Goal: Contribute content: Add original content to the website for others to see

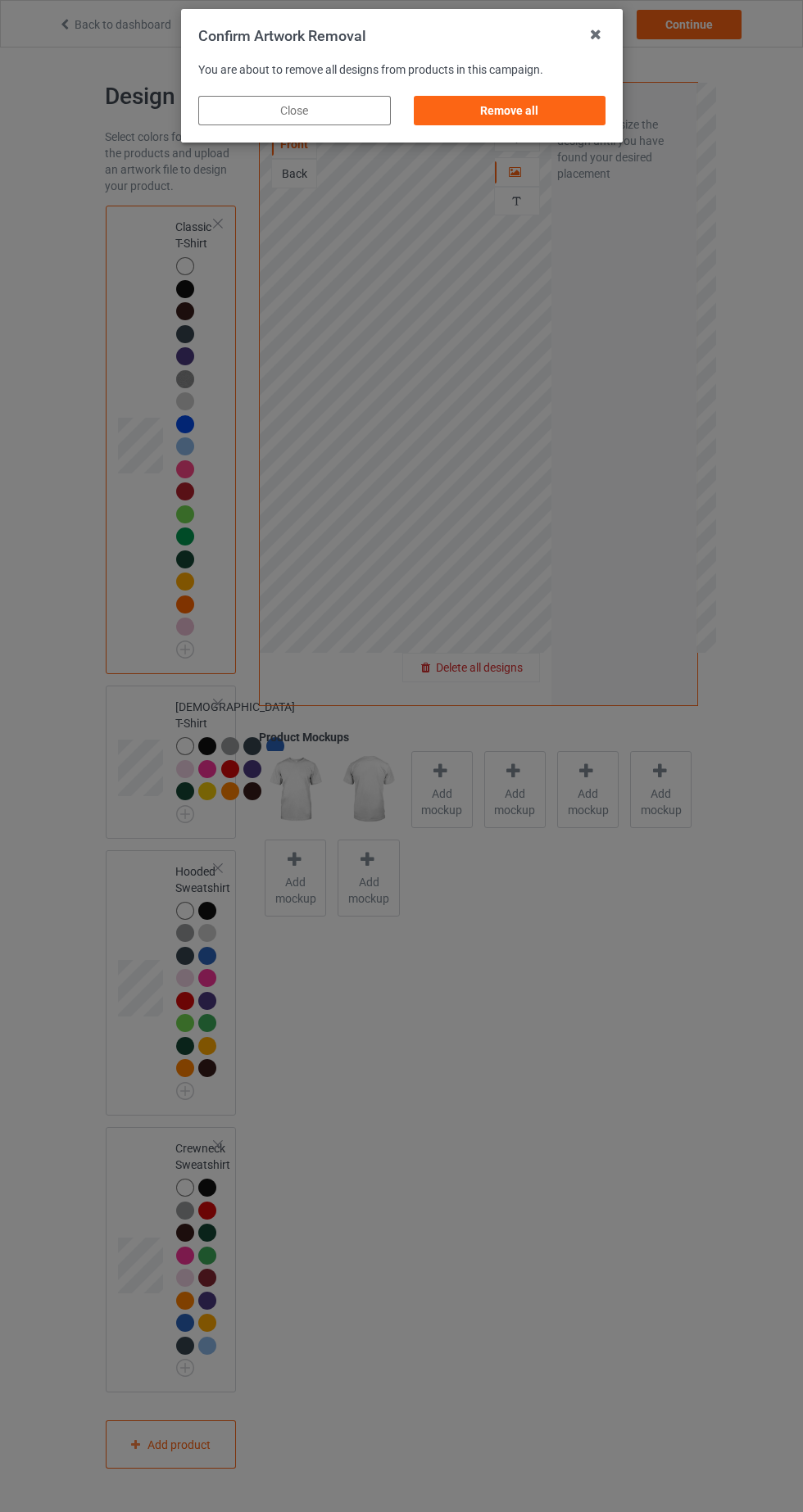
click at [505, 107] on div "Remove all" at bounding box center [510, 110] width 193 height 30
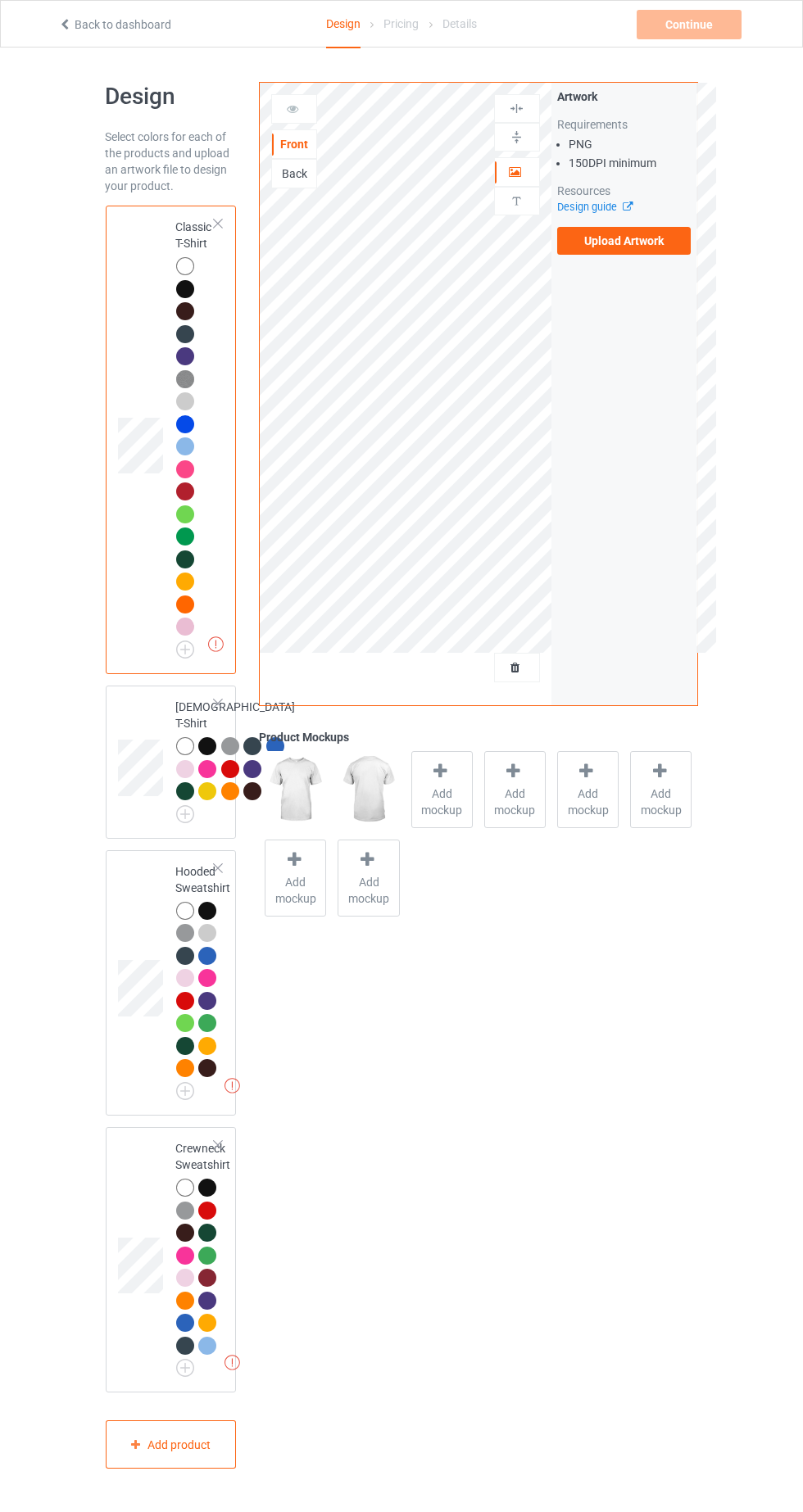
click at [672, 248] on label "Upload Artwork" at bounding box center [624, 240] width 134 height 28
click at [0, 0] on input "Upload Artwork" at bounding box center [0, 0] width 0 height 0
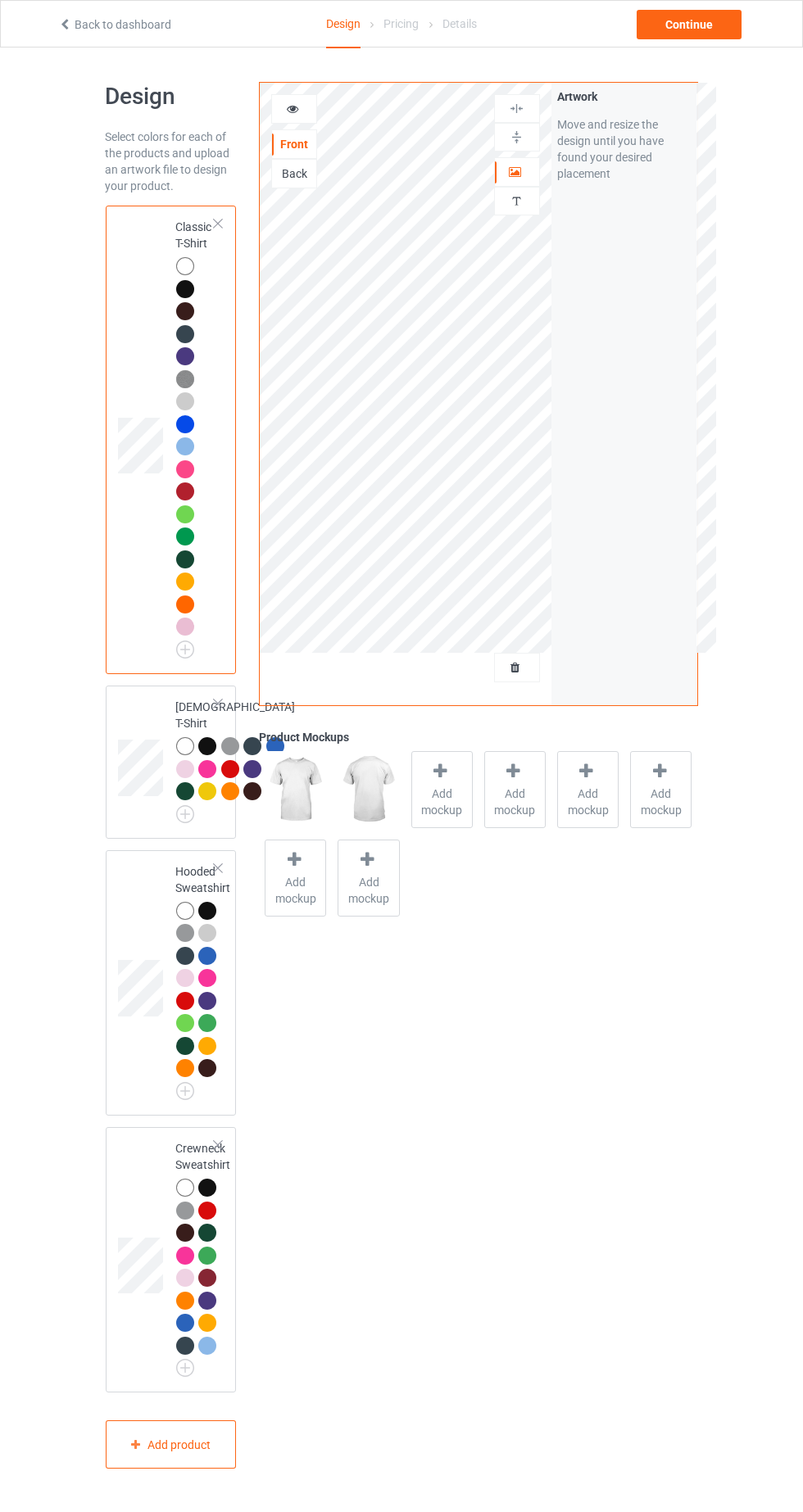
click at [295, 108] on icon at bounding box center [293, 106] width 14 height 12
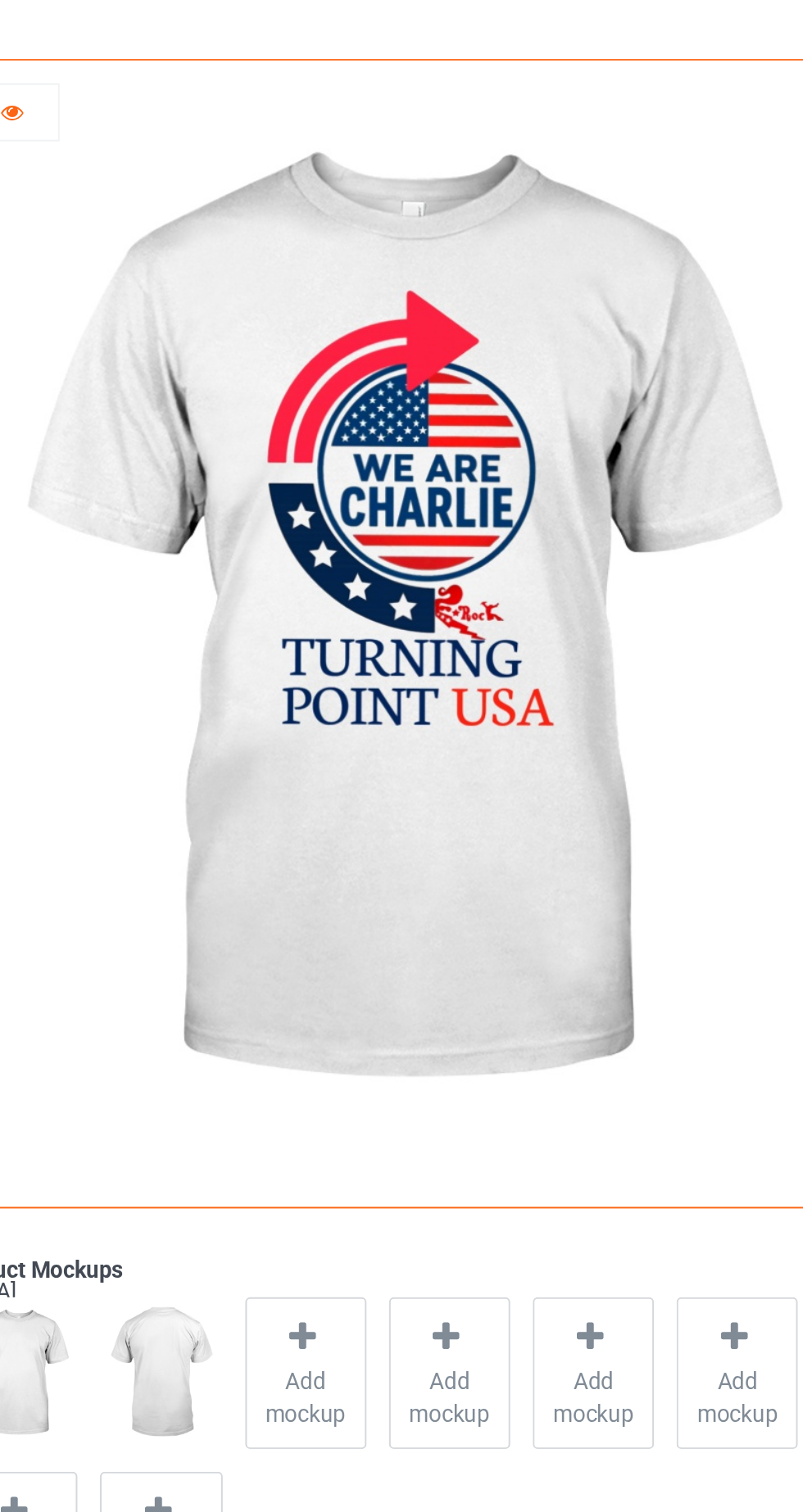
scroll to position [3, 0]
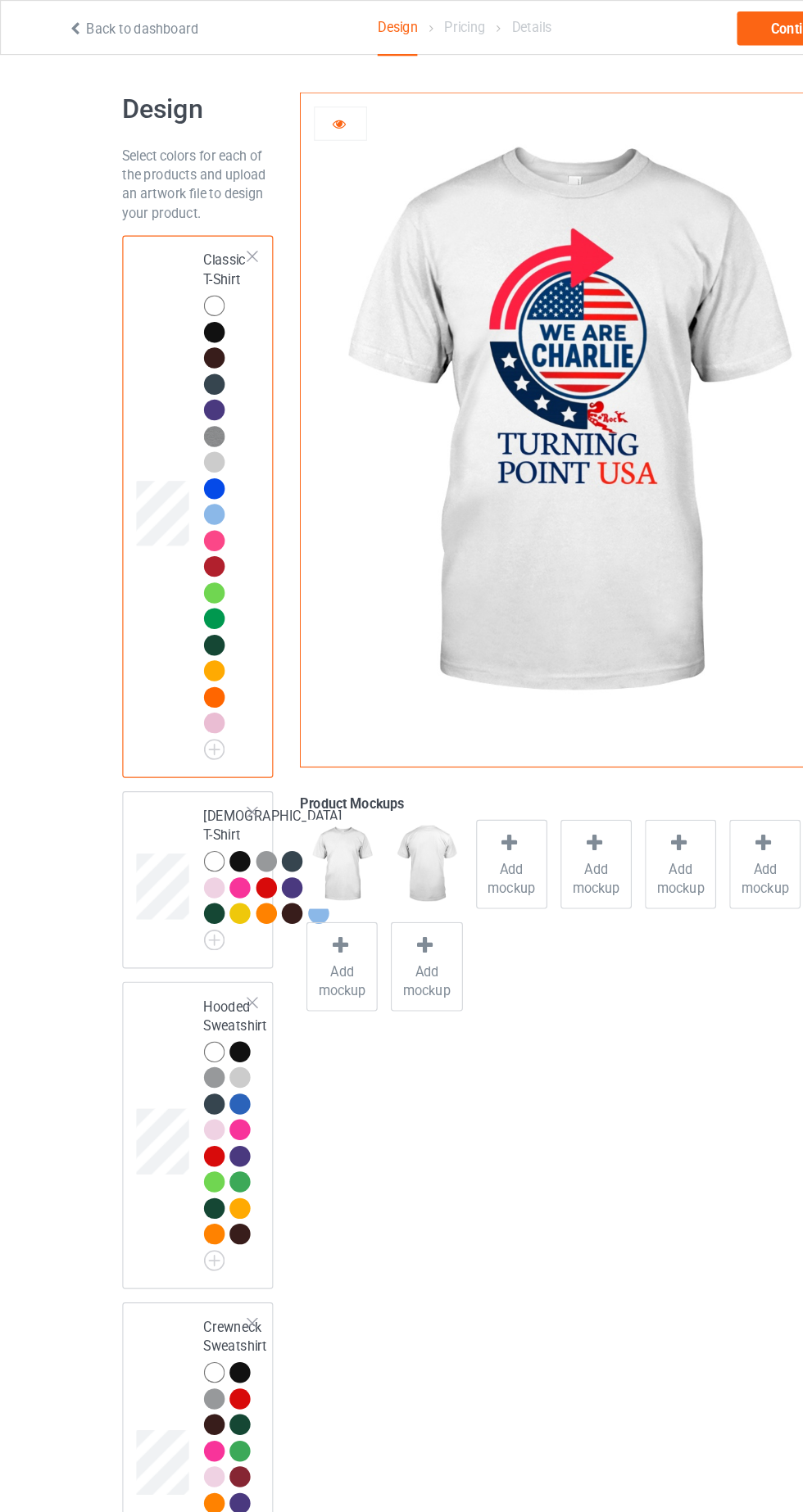
click at [189, 468] on div at bounding box center [185, 467] width 18 height 18
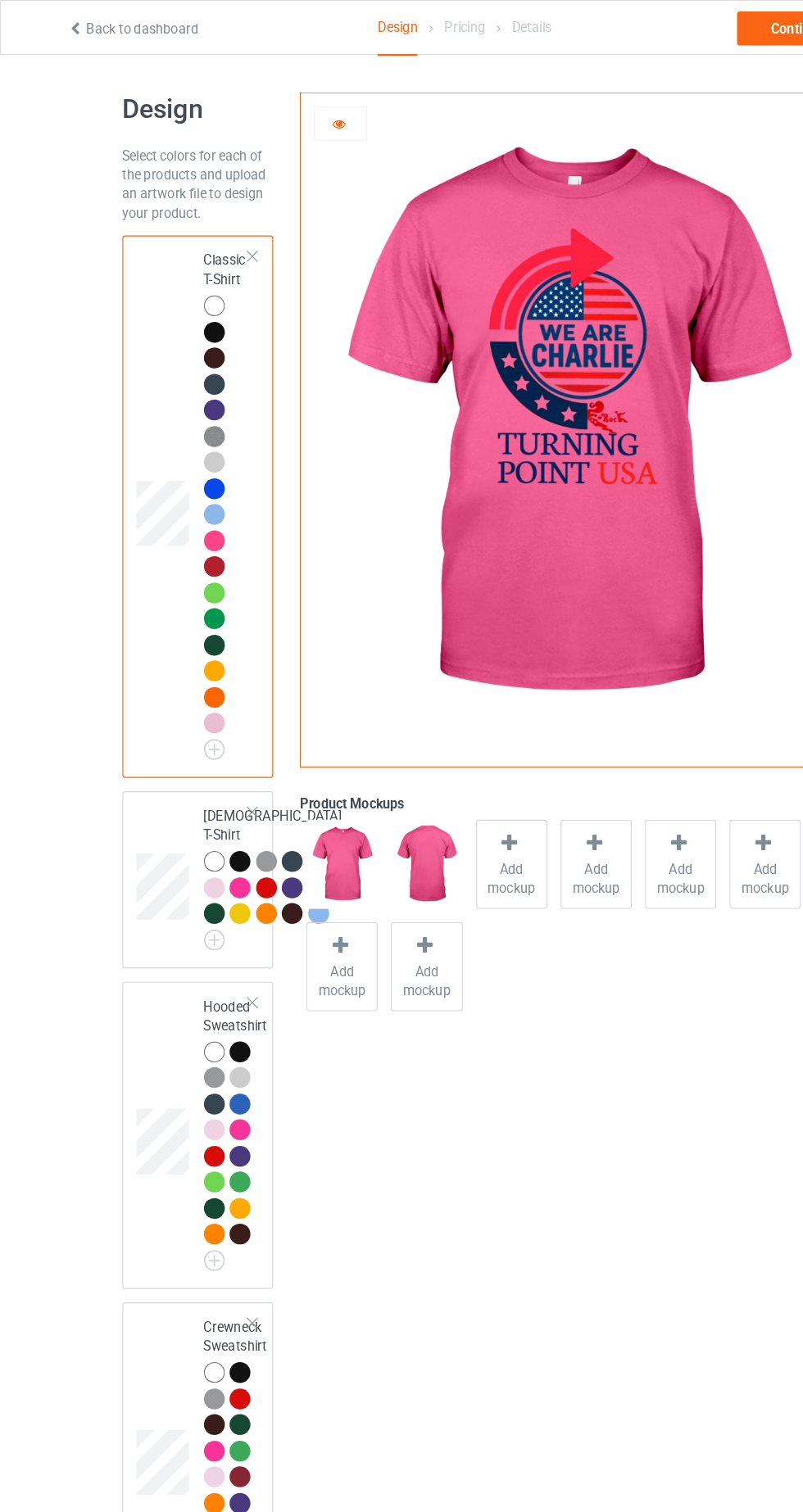
click at [192, 543] on div at bounding box center [187, 536] width 23 height 22
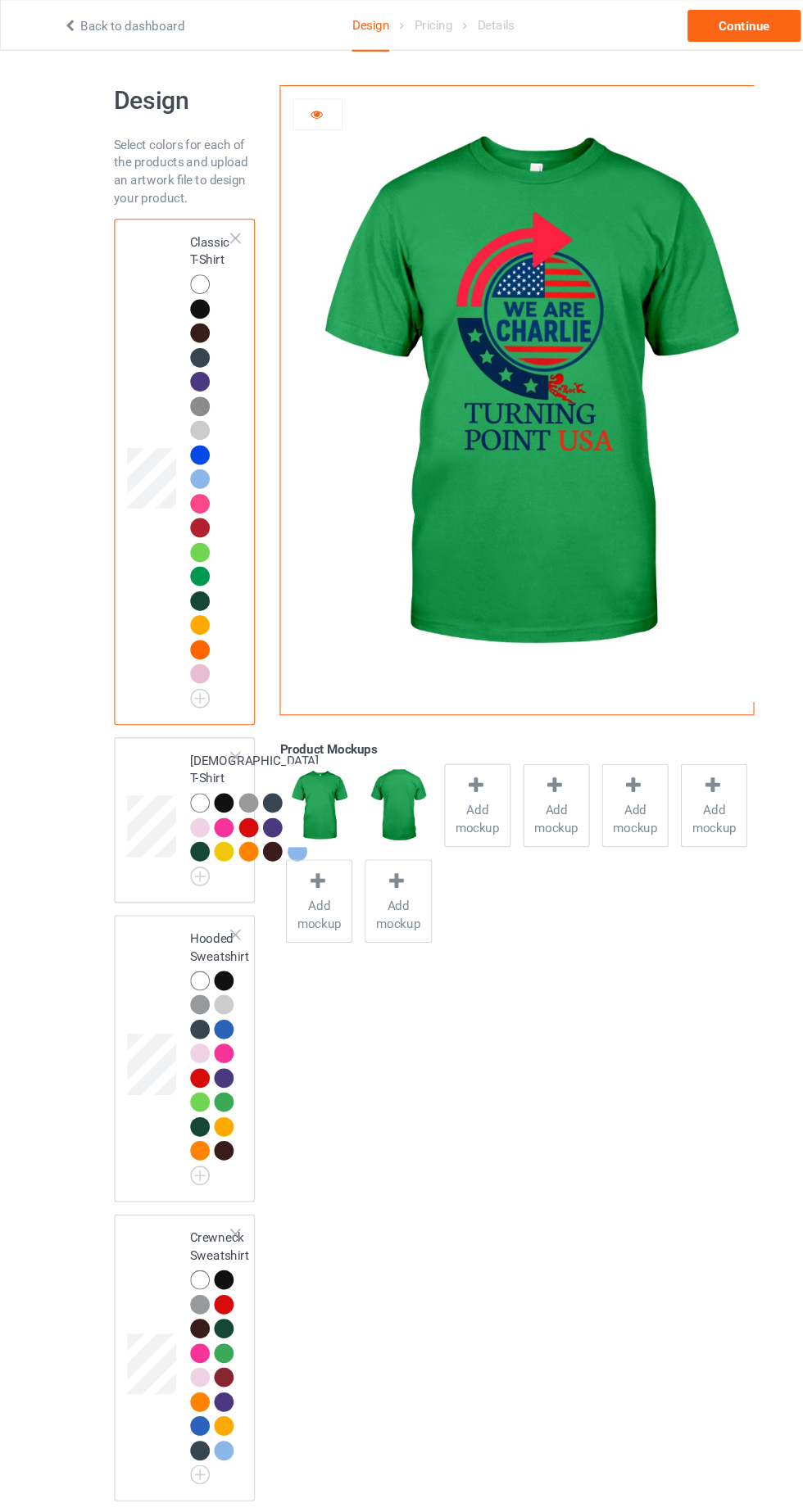
scroll to position [3, 0]
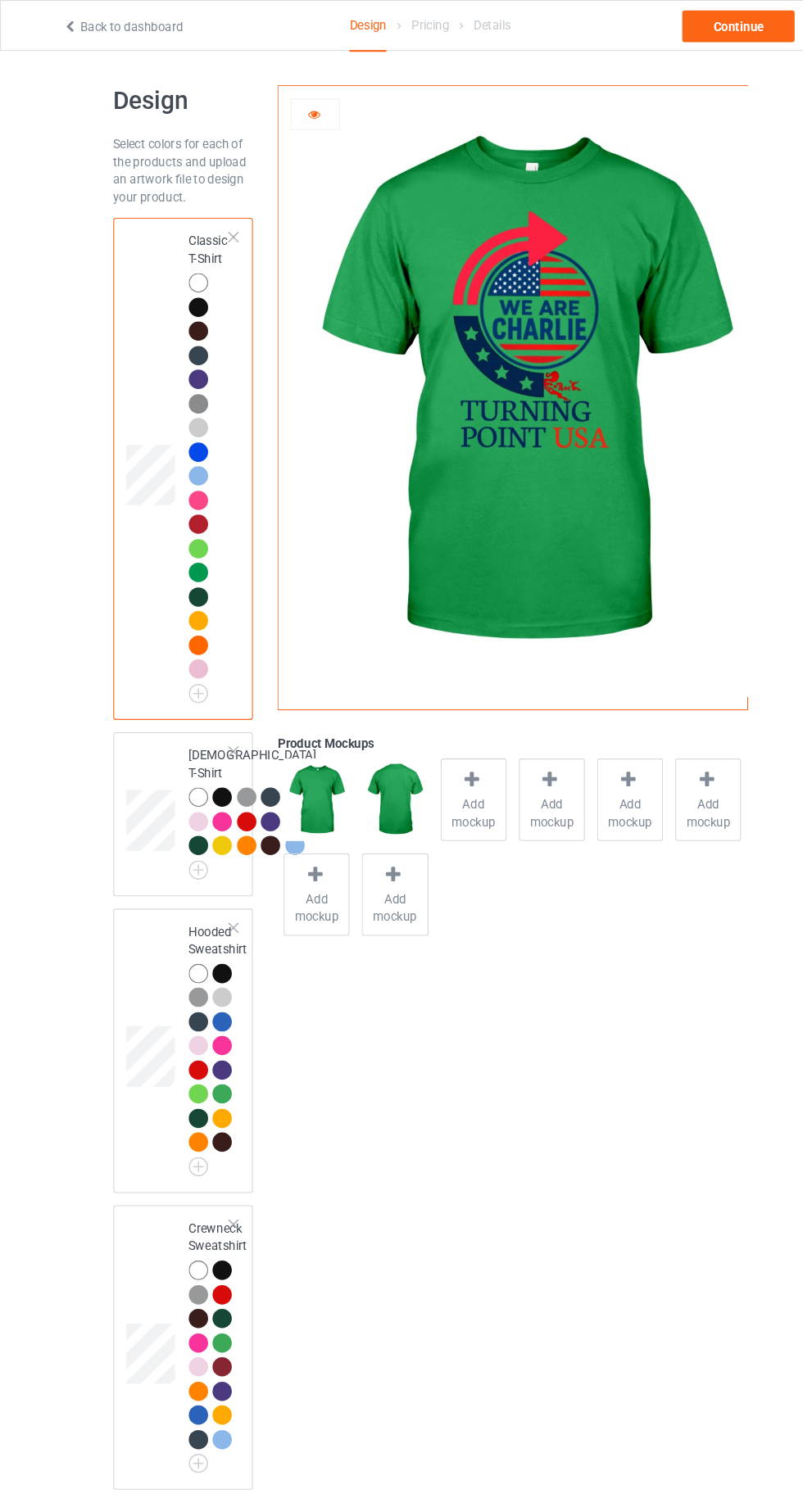
click at [195, 490] on div at bounding box center [187, 490] width 23 height 22
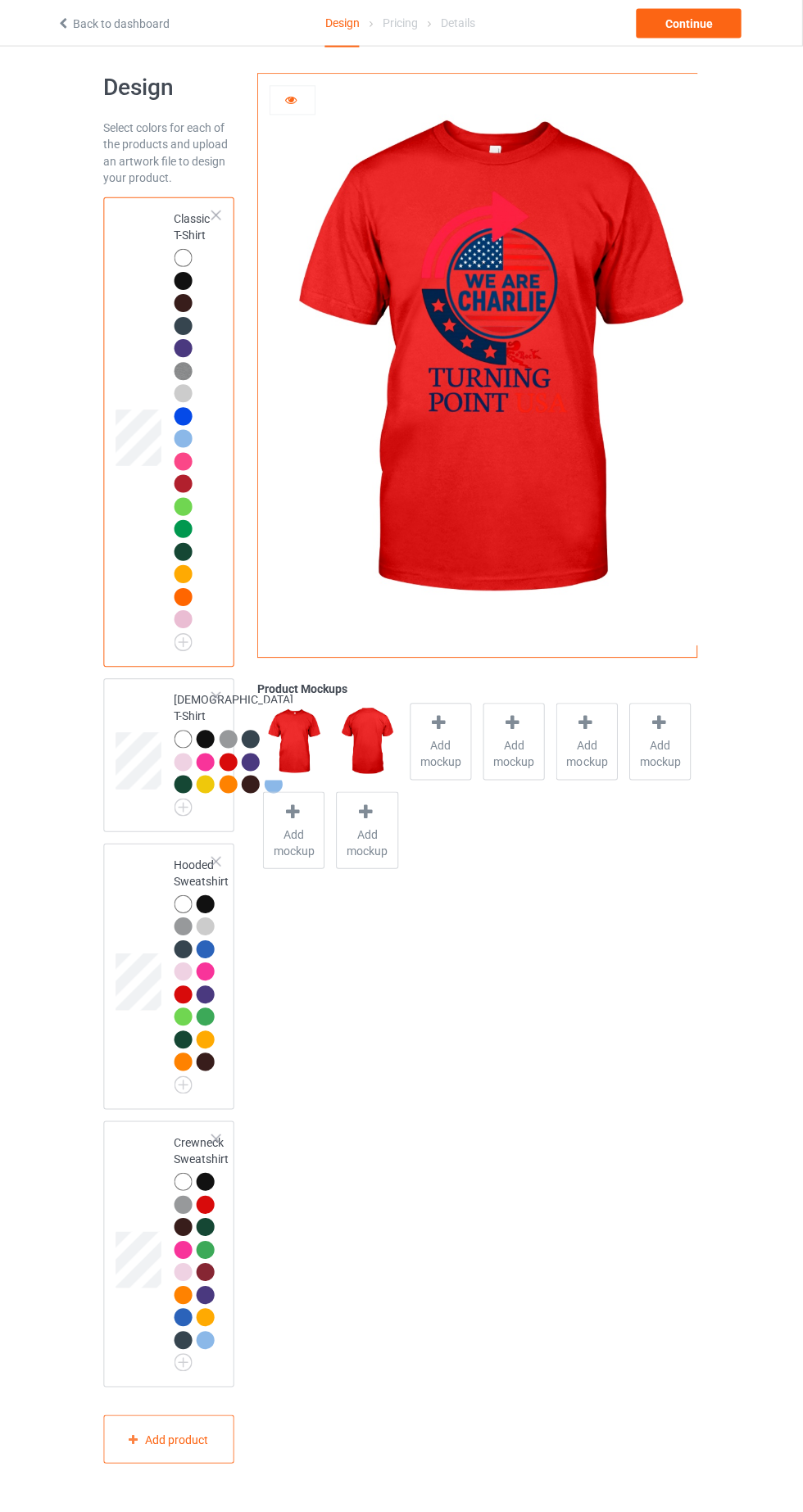
scroll to position [18, 0]
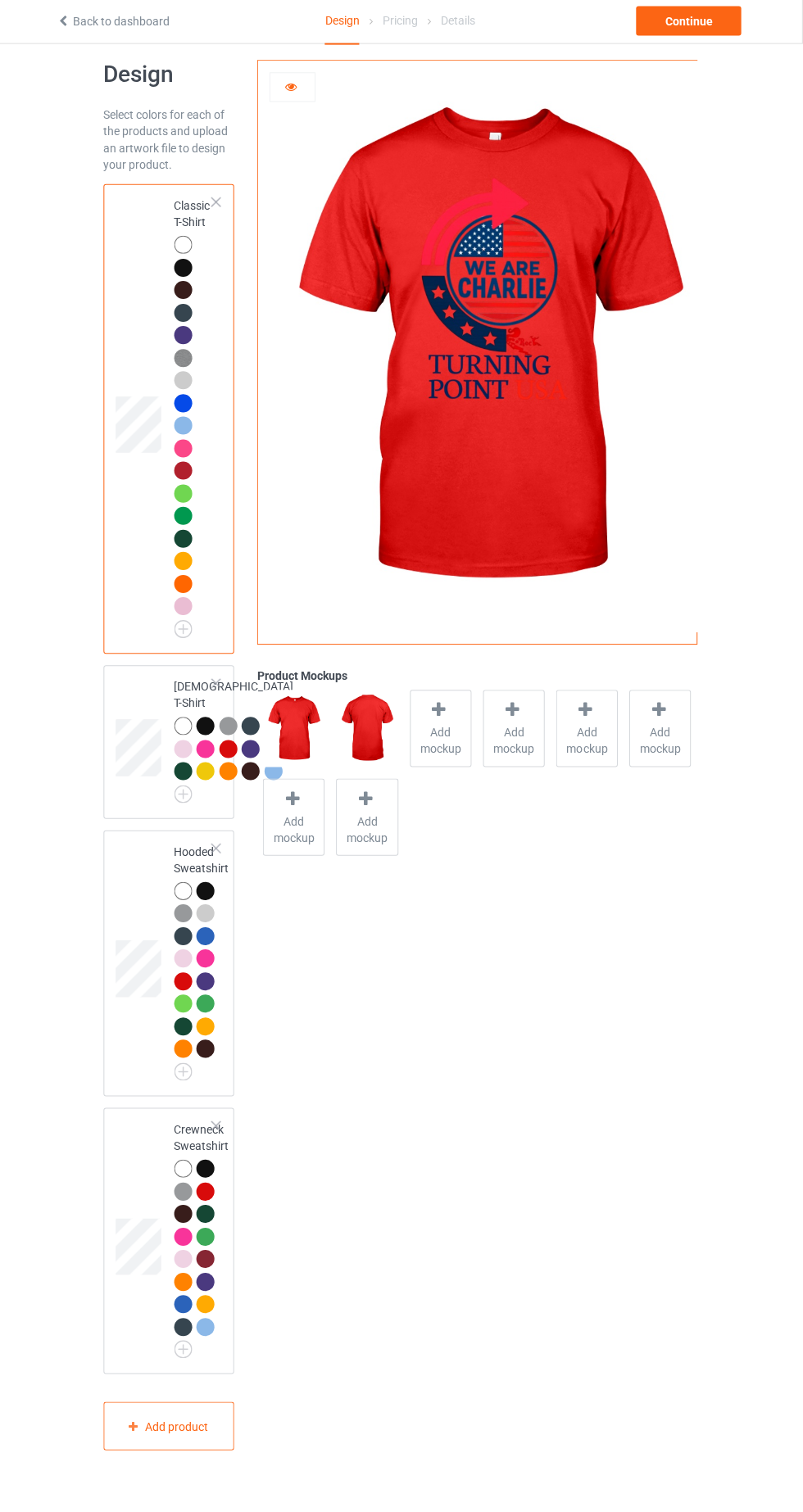
click at [0, 0] on img at bounding box center [0, 0] width 0 height 0
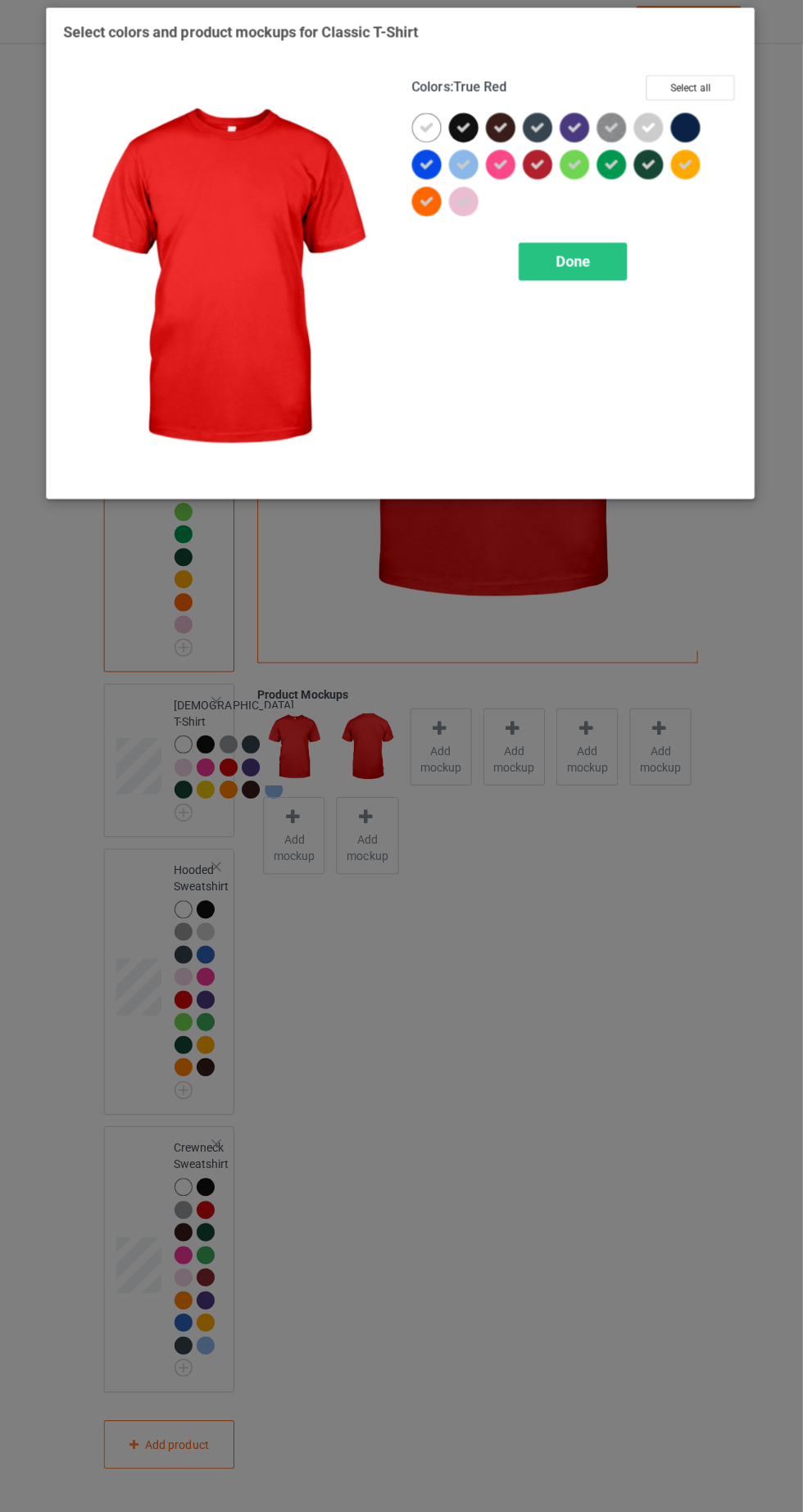
click at [542, 184] on div at bounding box center [542, 171] width 37 height 37
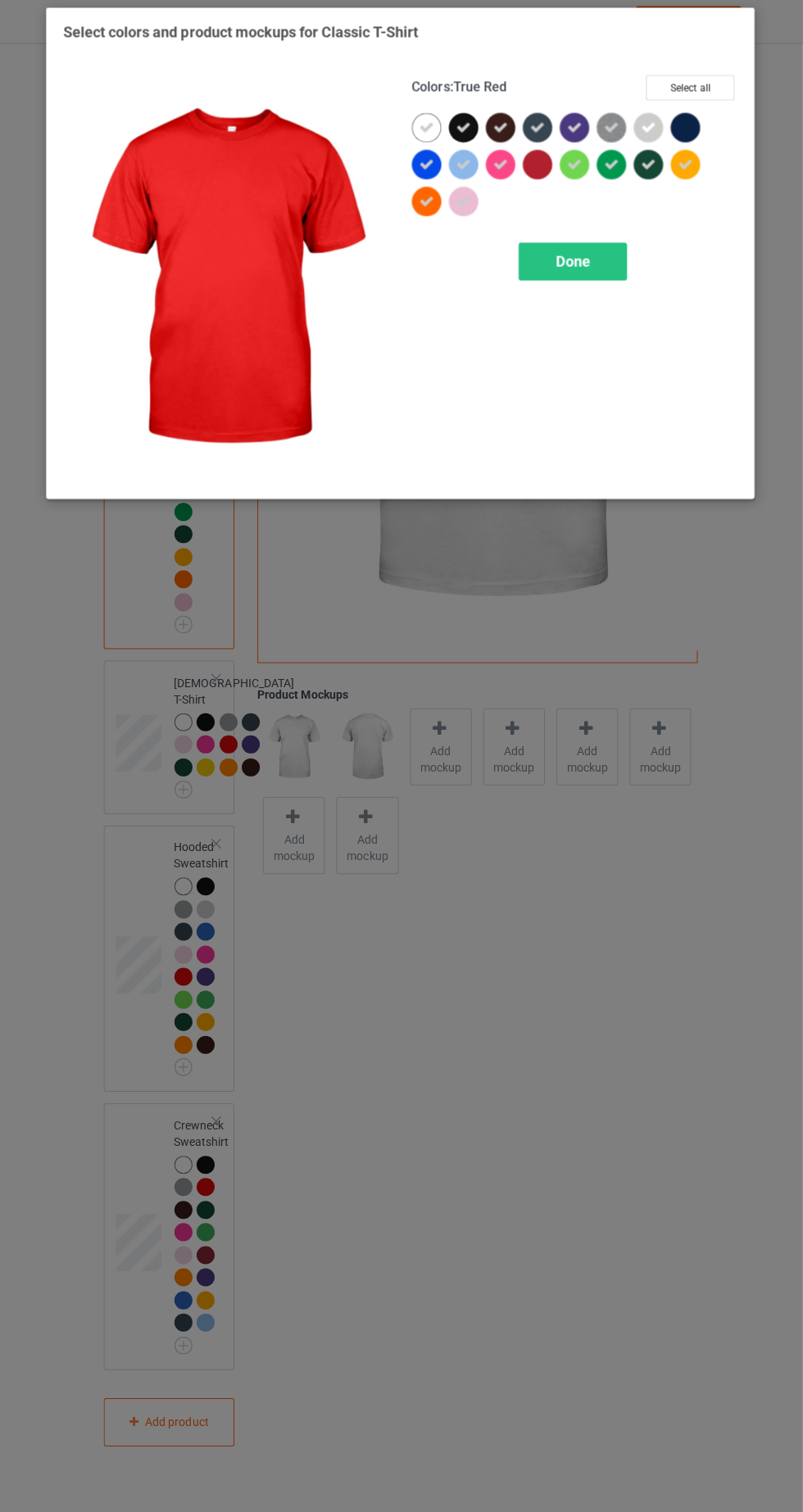
click at [576, 265] on span "Done" at bounding box center [573, 264] width 34 height 17
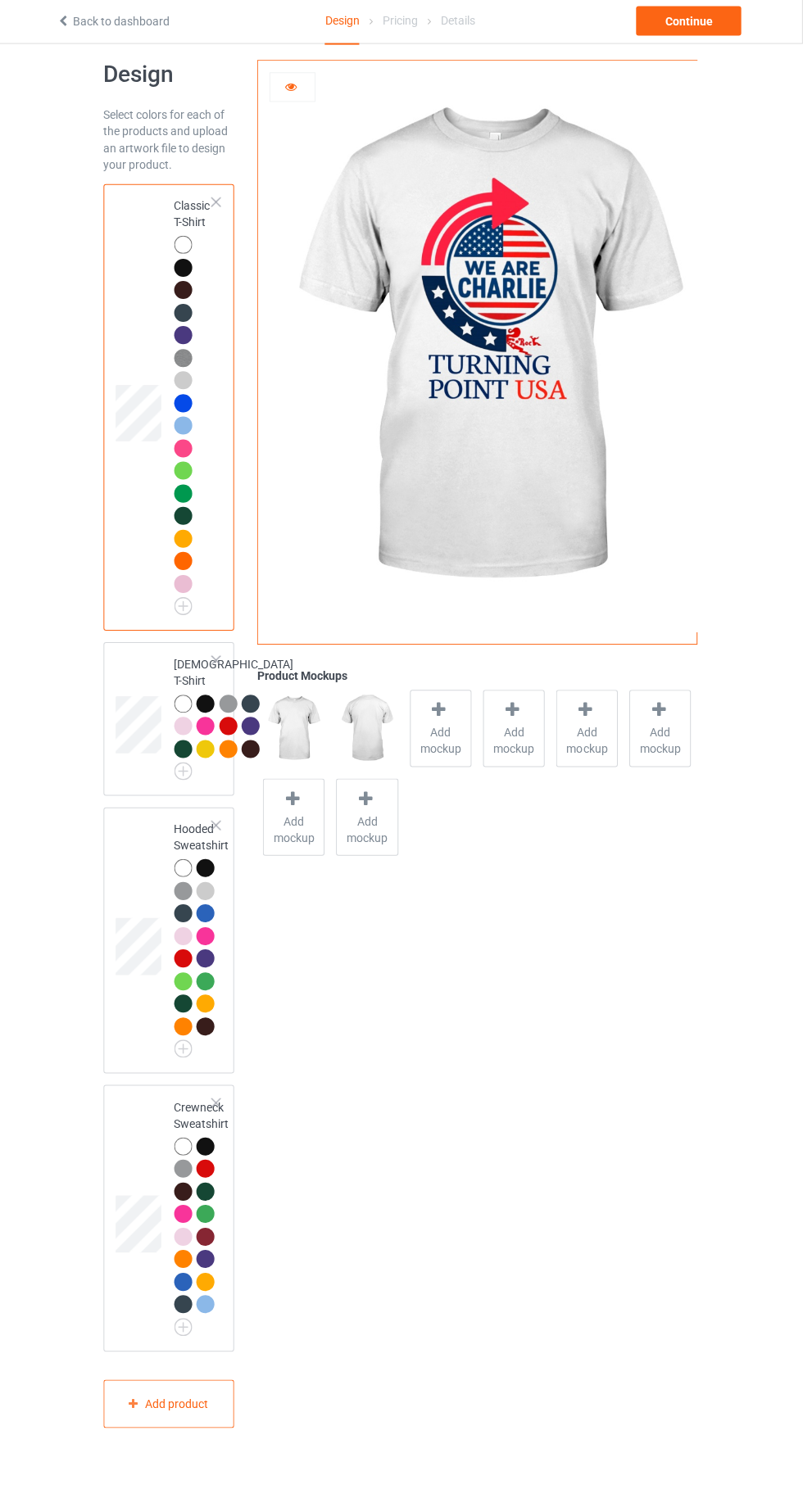
click at [189, 446] on div at bounding box center [185, 452] width 18 height 18
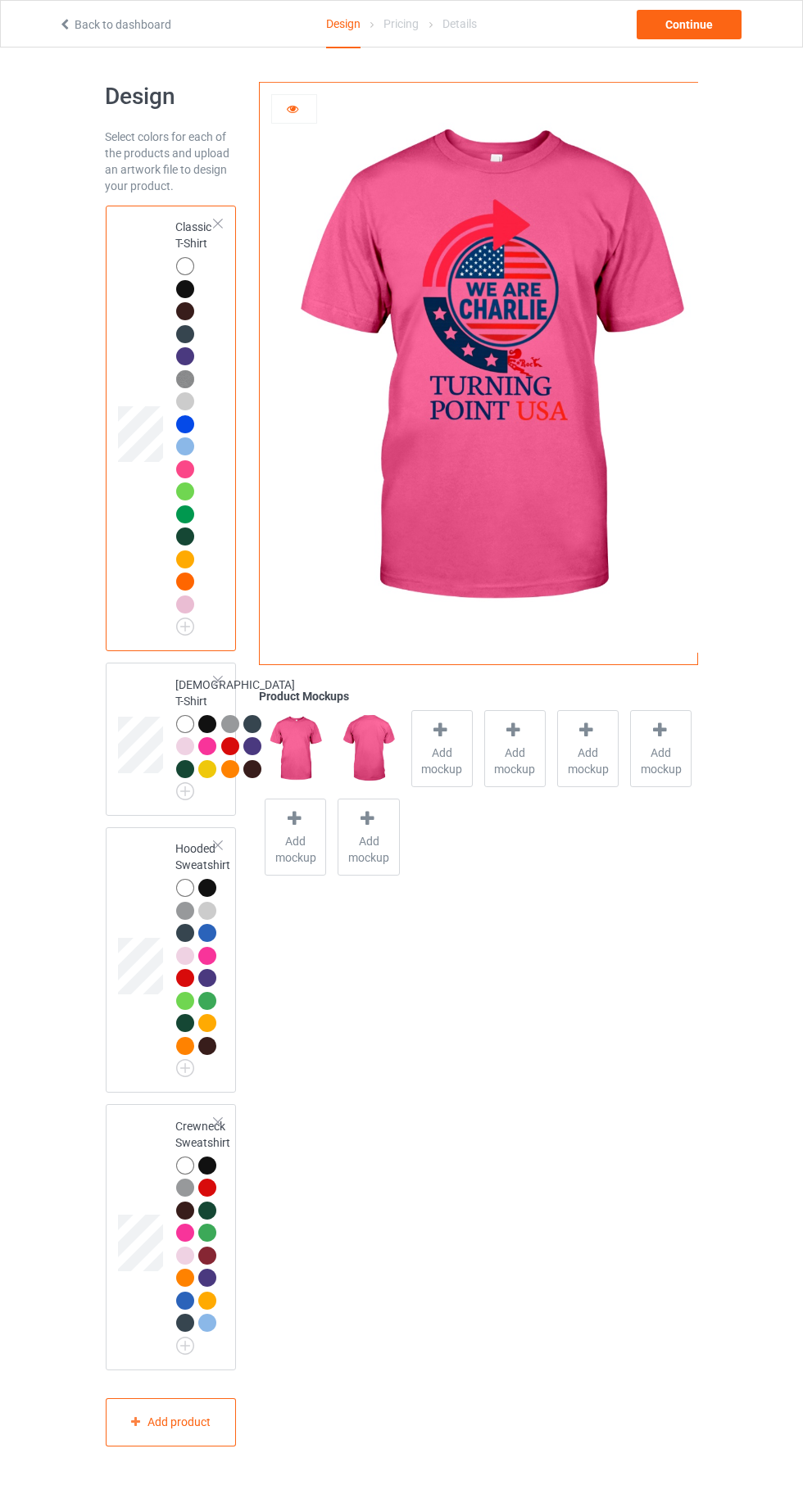
click at [181, 272] on div at bounding box center [185, 266] width 18 height 18
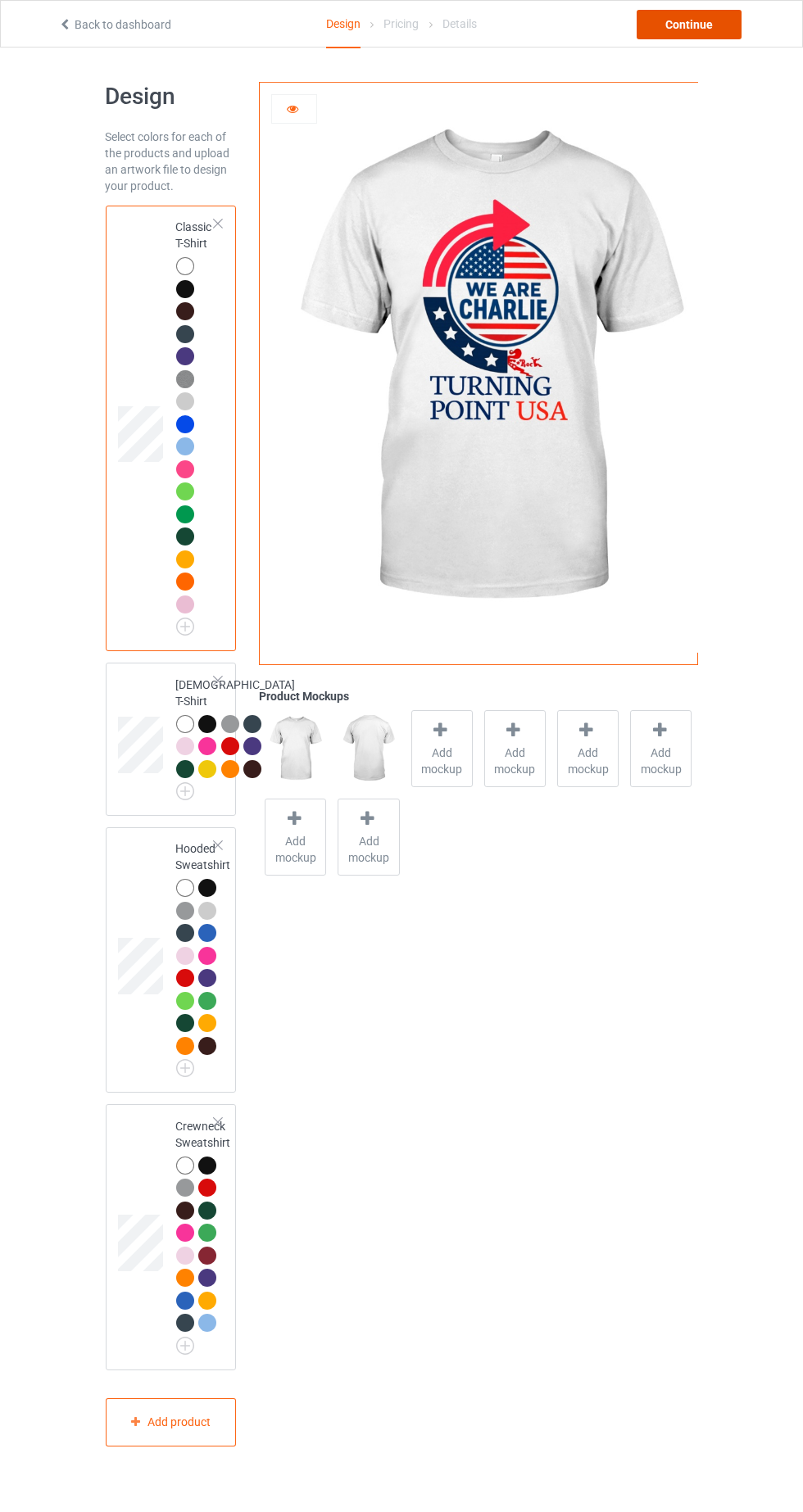
click at [687, 30] on div "Continue" at bounding box center [689, 24] width 105 height 30
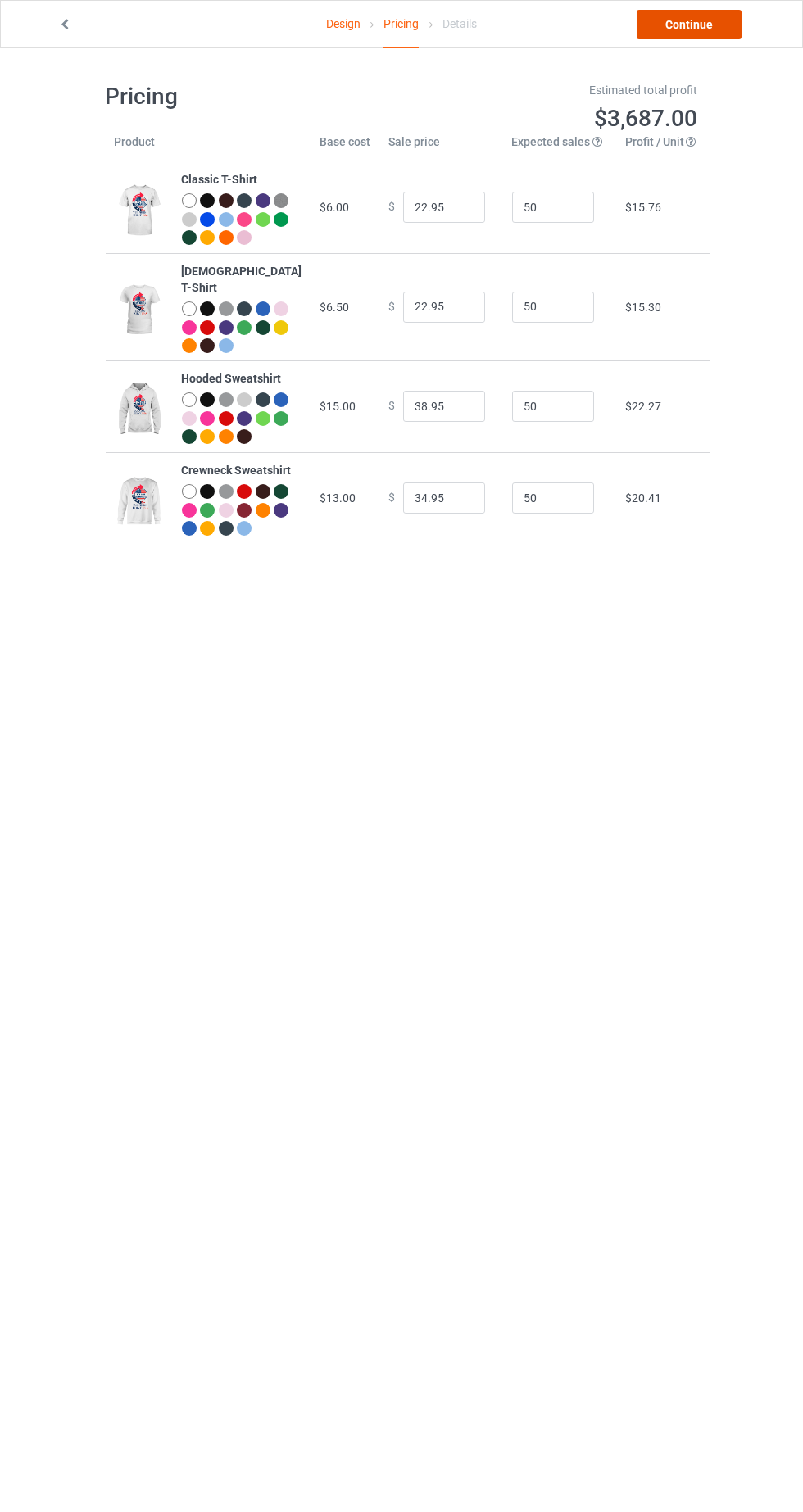
click at [705, 23] on link "Continue" at bounding box center [689, 24] width 105 height 30
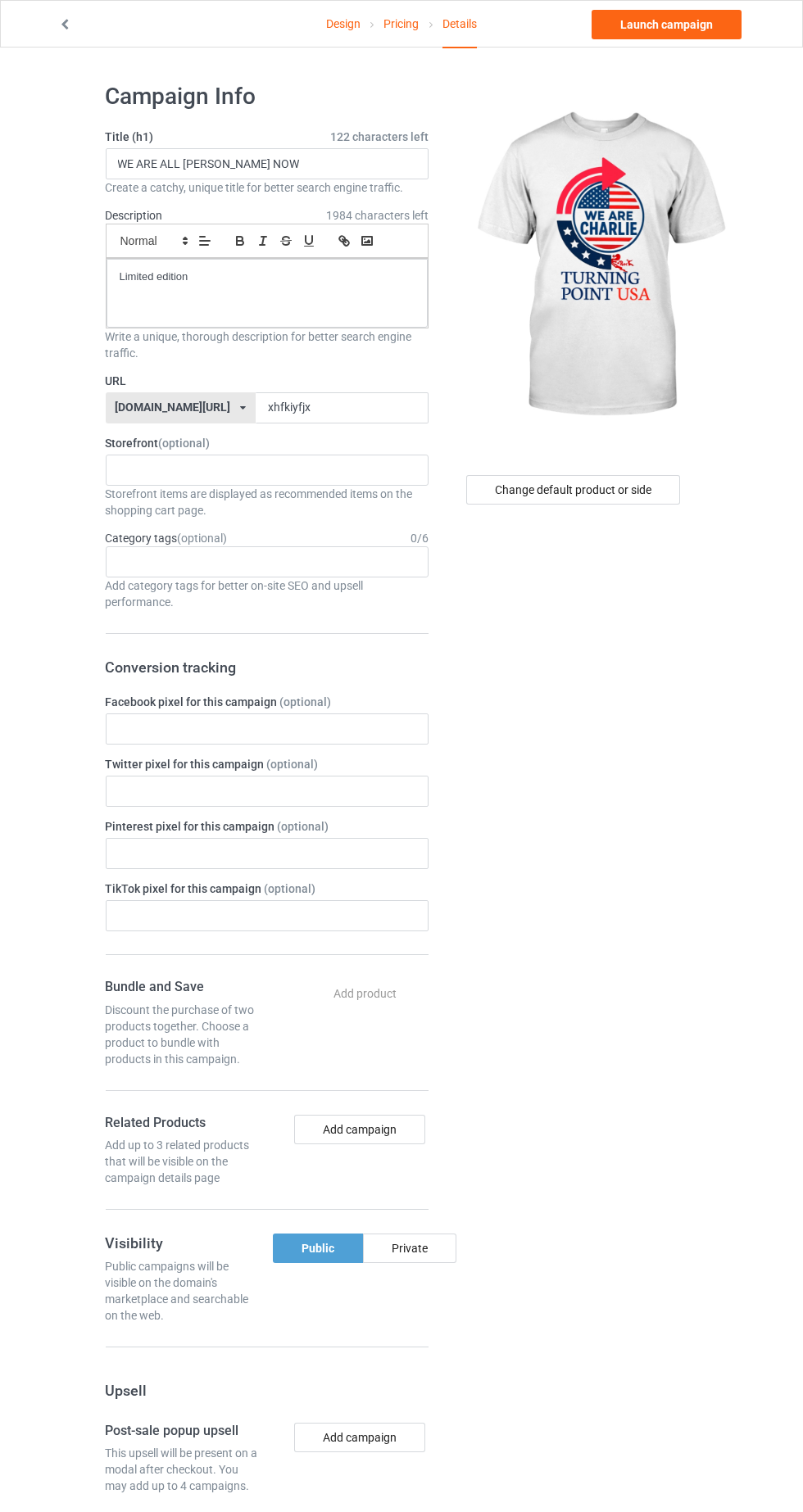
click at [511, 1117] on div "Change default product or side" at bounding box center [574, 994] width 269 height 1850
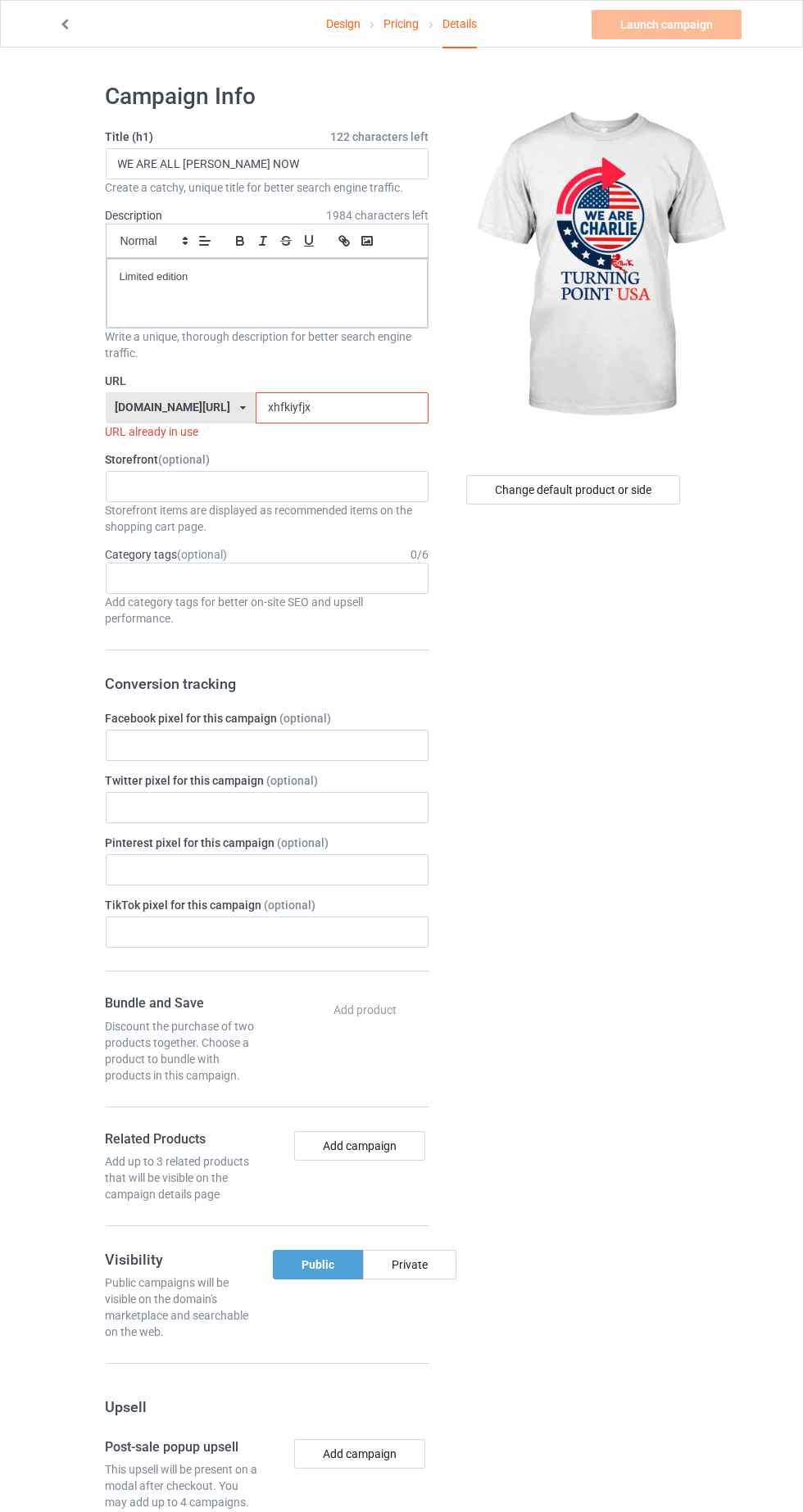
click at [335, 207] on span "1984 characters left" at bounding box center [377, 215] width 103 height 16
click at [311, 166] on input "WE ARE ALL [PERSON_NAME] NOW" at bounding box center [266, 164] width 323 height 32
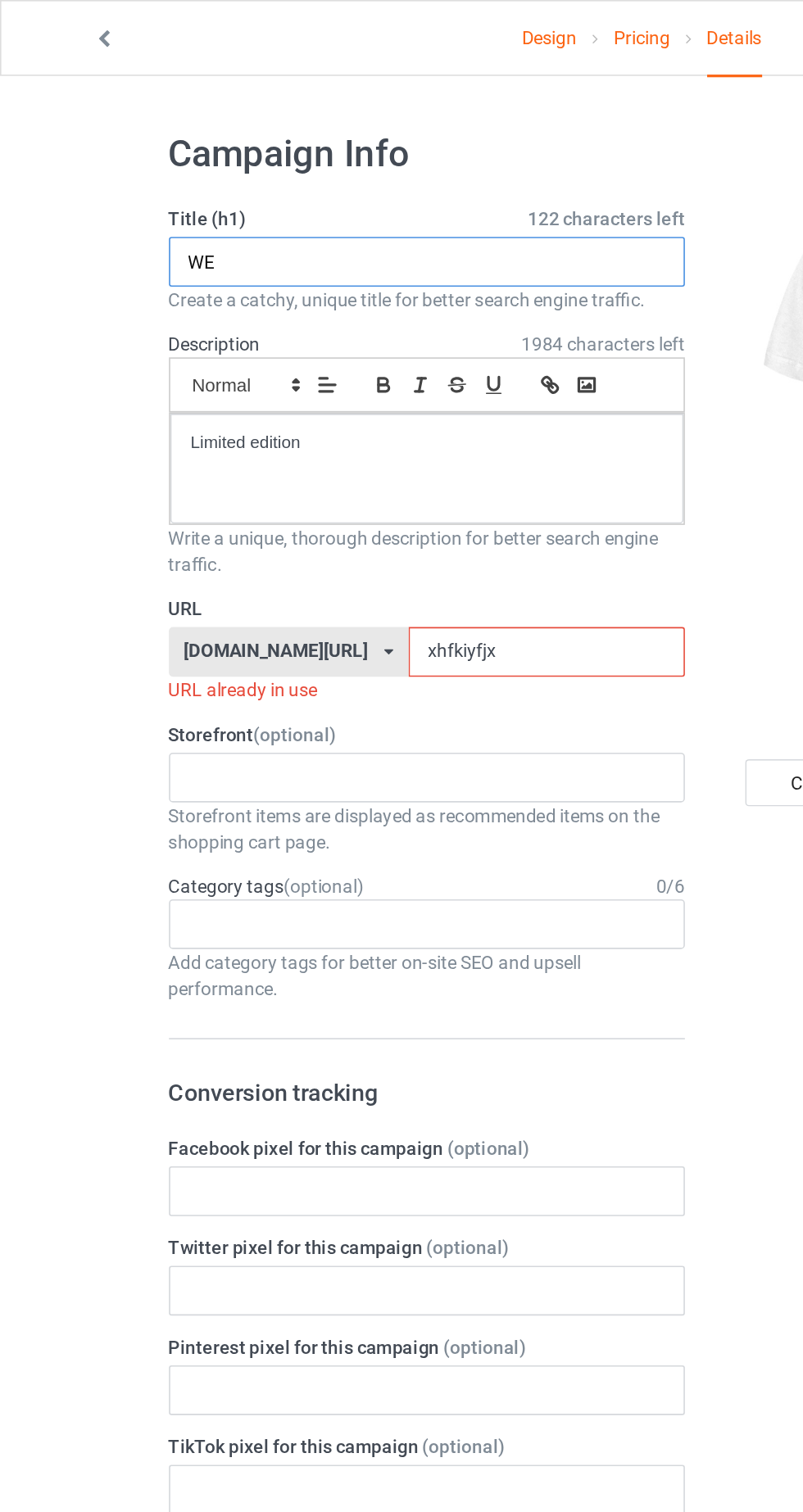
type input "W"
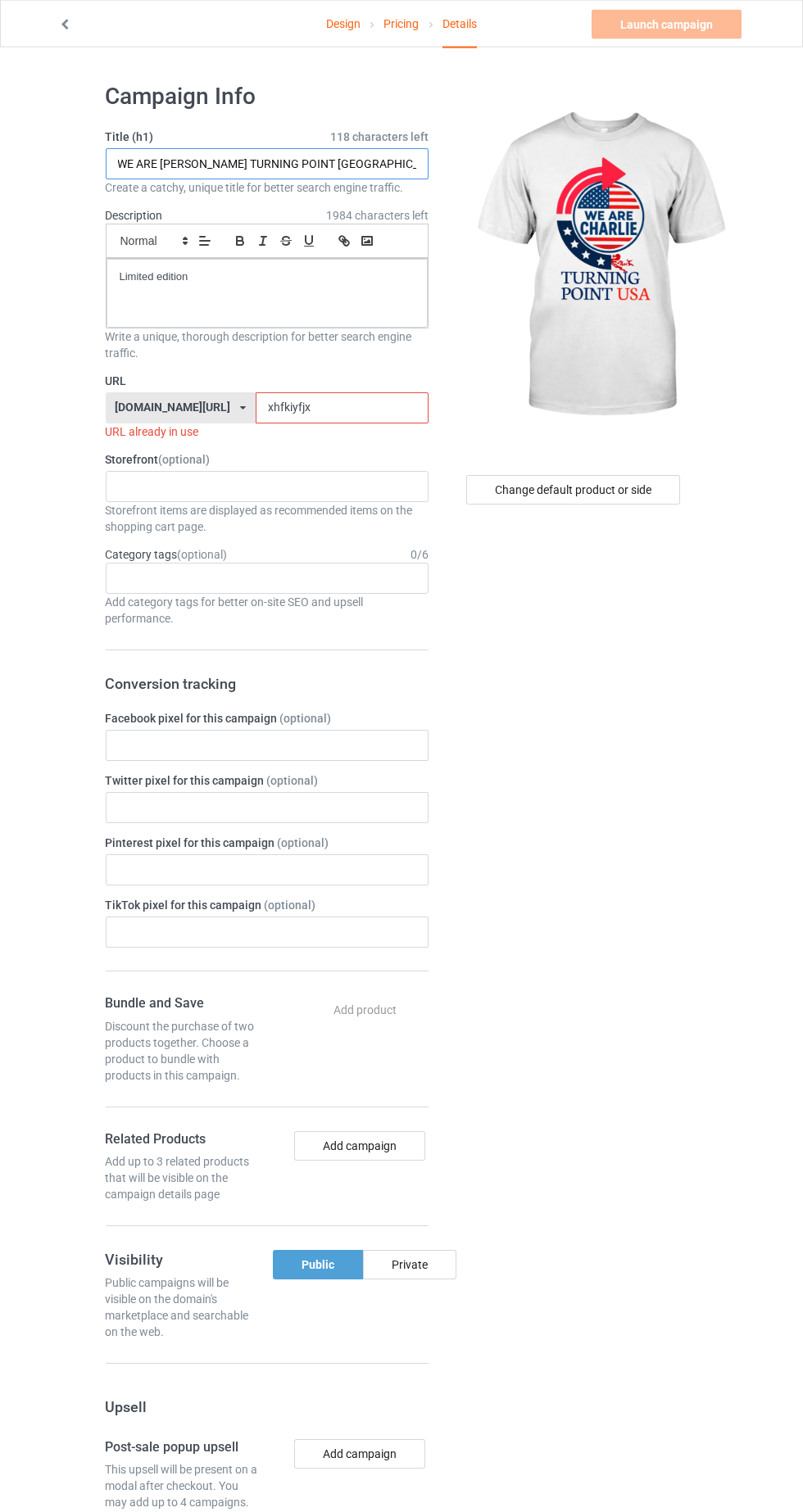
type input "WE ARE [PERSON_NAME] TURNING POINT [GEOGRAPHIC_DATA]"
click at [286, 410] on input "xhfkiyfjx" at bounding box center [342, 408] width 173 height 32
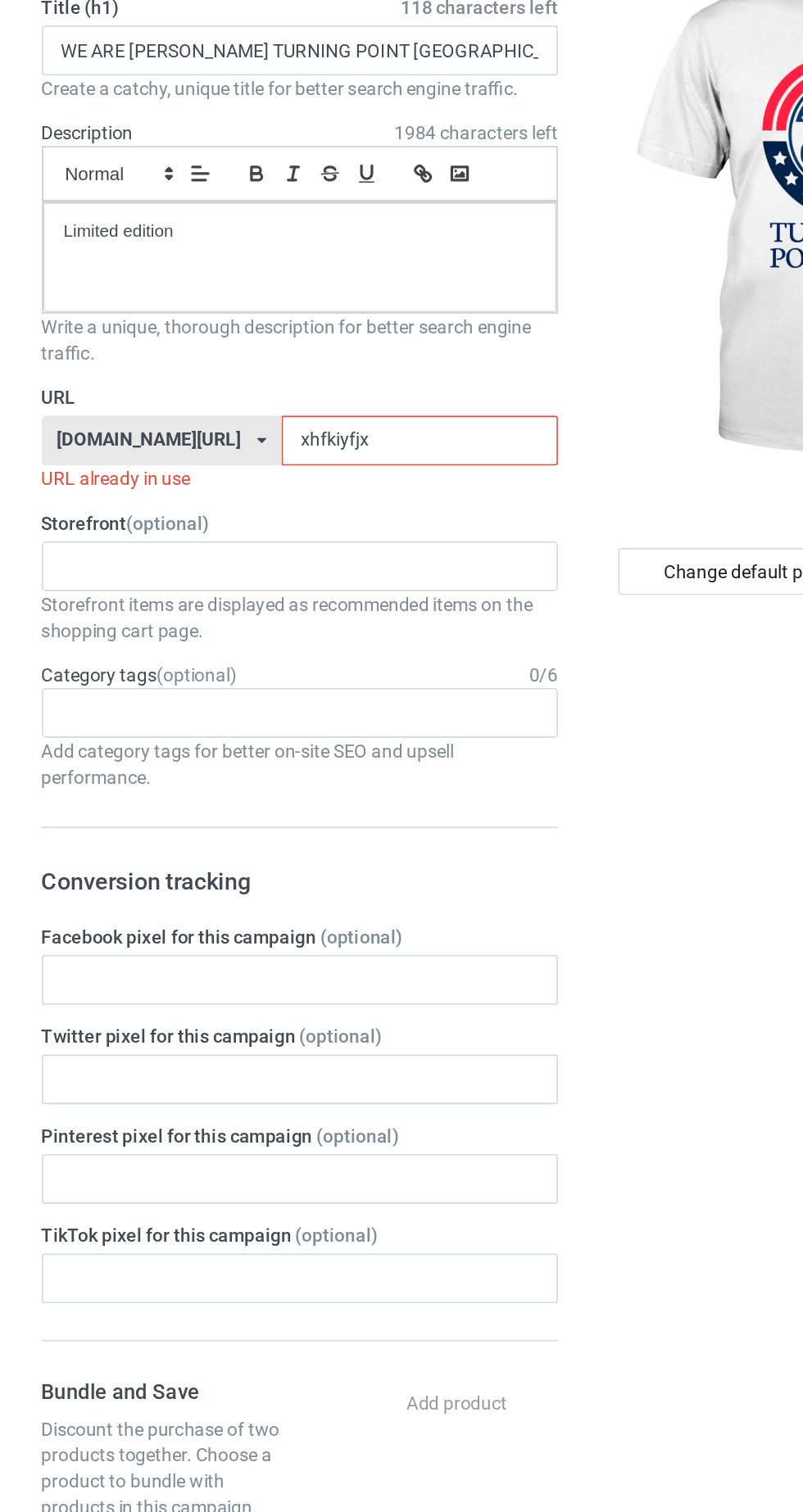
type input "xhfkiyfjxk"
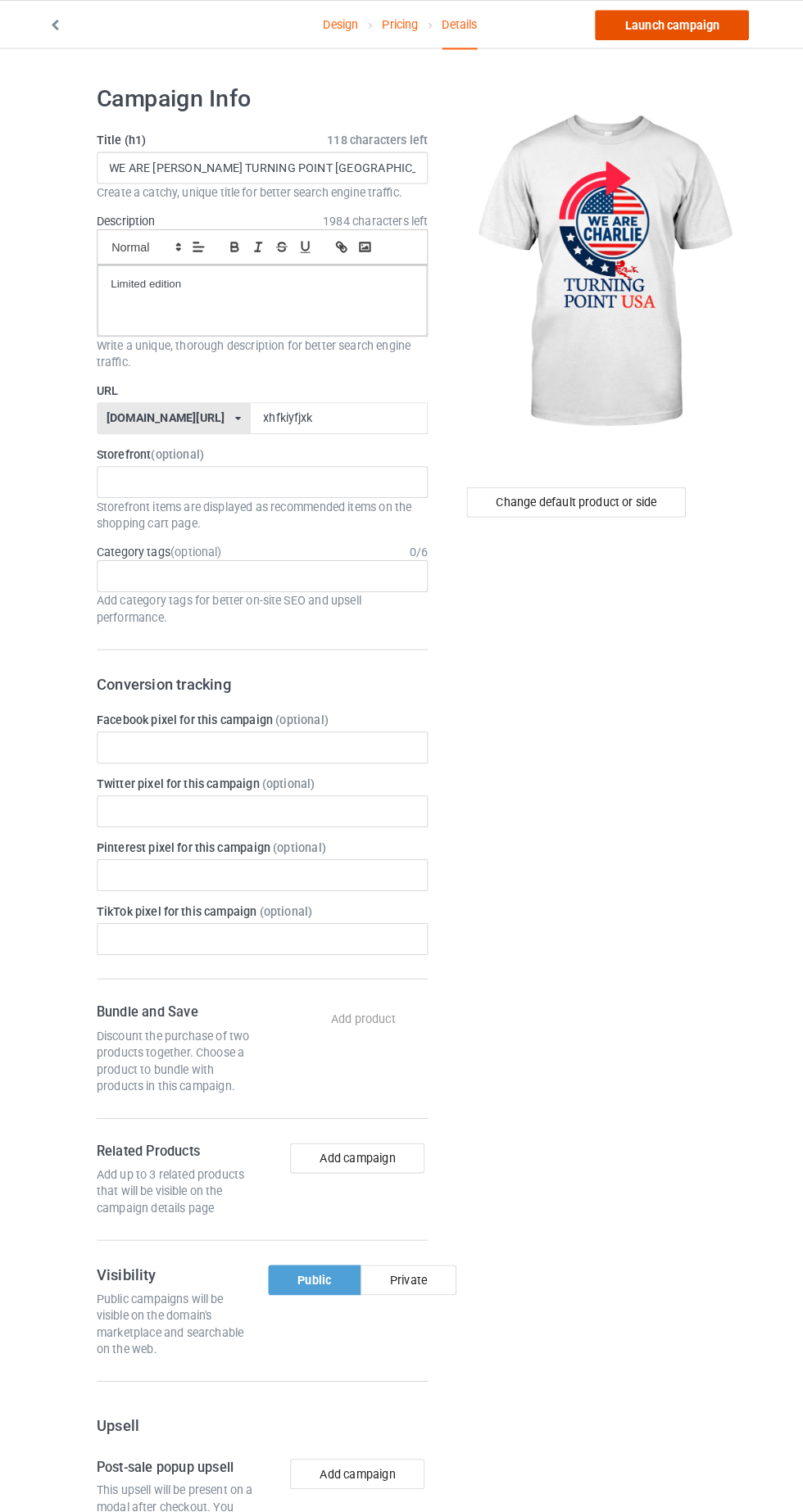
click at [680, 34] on link "Launch campaign" at bounding box center [666, 24] width 150 height 30
